Goal: Download file/media

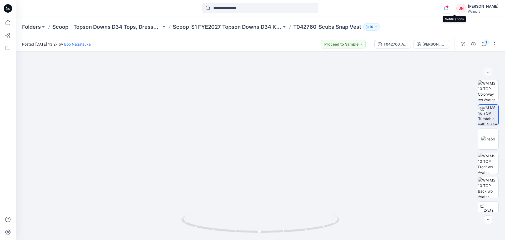
click at [451, 7] on icon "button" at bounding box center [446, 8] width 10 height 11
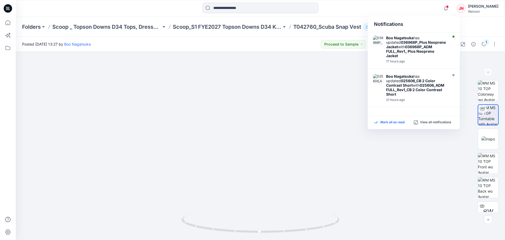
click at [396, 121] on p "Mark all as read" at bounding box center [393, 122] width 24 height 5
click at [102, 26] on p "Scoop _ Topson Downs D34 Tops, Dresses and Sets" at bounding box center [106, 26] width 109 height 7
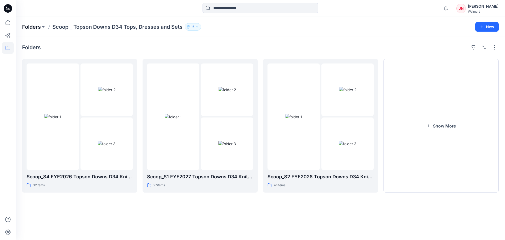
click at [28, 28] on p "Folders" at bounding box center [31, 26] width 19 height 7
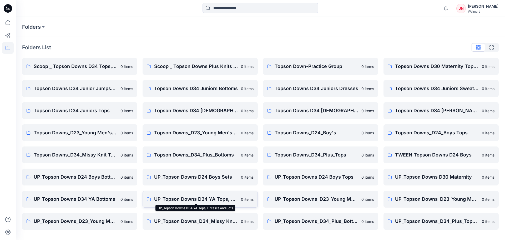
click at [223, 199] on p "UP_Topson Downs D34 YA Tops, Dresses and Sets" at bounding box center [196, 198] width 84 height 7
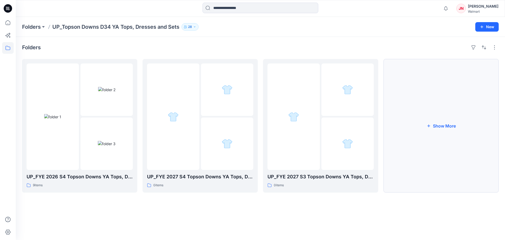
click at [428, 153] on button "Show More" at bounding box center [441, 125] width 115 height 133
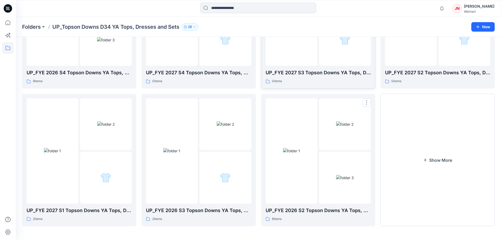
scroll to position [104, 0]
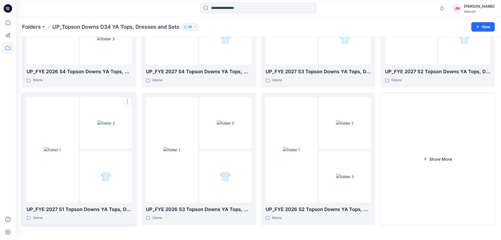
click at [63, 192] on div at bounding box center [53, 149] width 52 height 105
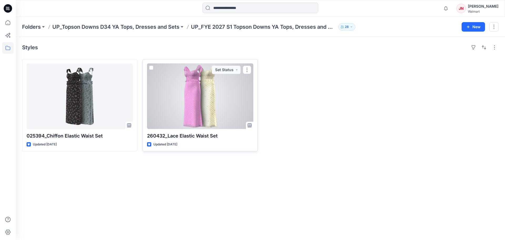
click at [190, 118] on div at bounding box center [200, 96] width 106 height 66
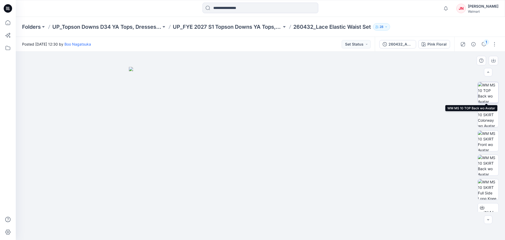
scroll to position [211, 0]
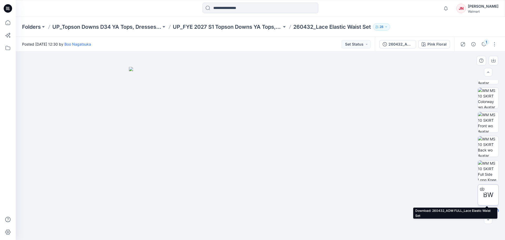
click at [483, 187] on icon at bounding box center [482, 189] width 4 height 4
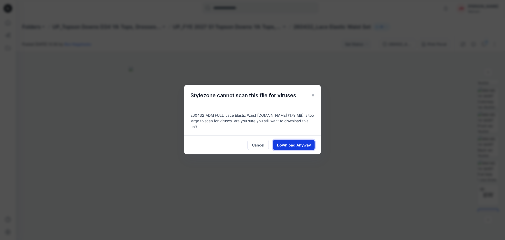
click at [279, 142] on span "Download Anyway" at bounding box center [294, 145] width 34 height 6
